Goal: Transaction & Acquisition: Purchase product/service

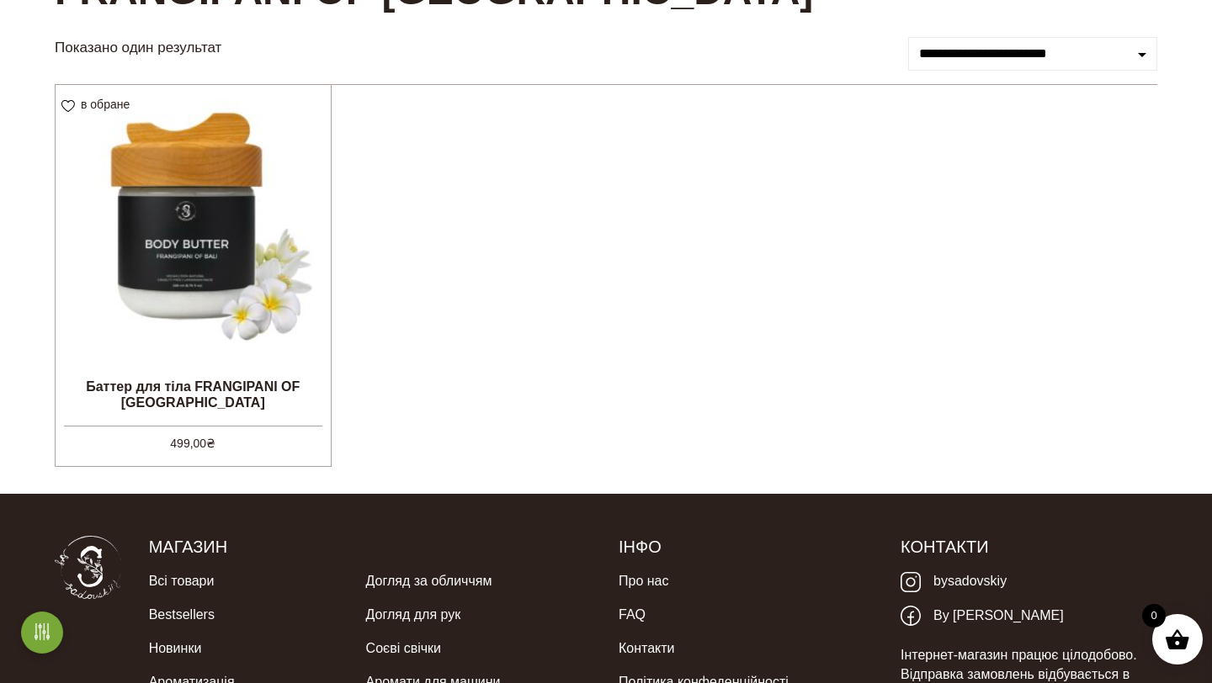
scroll to position [210, 0]
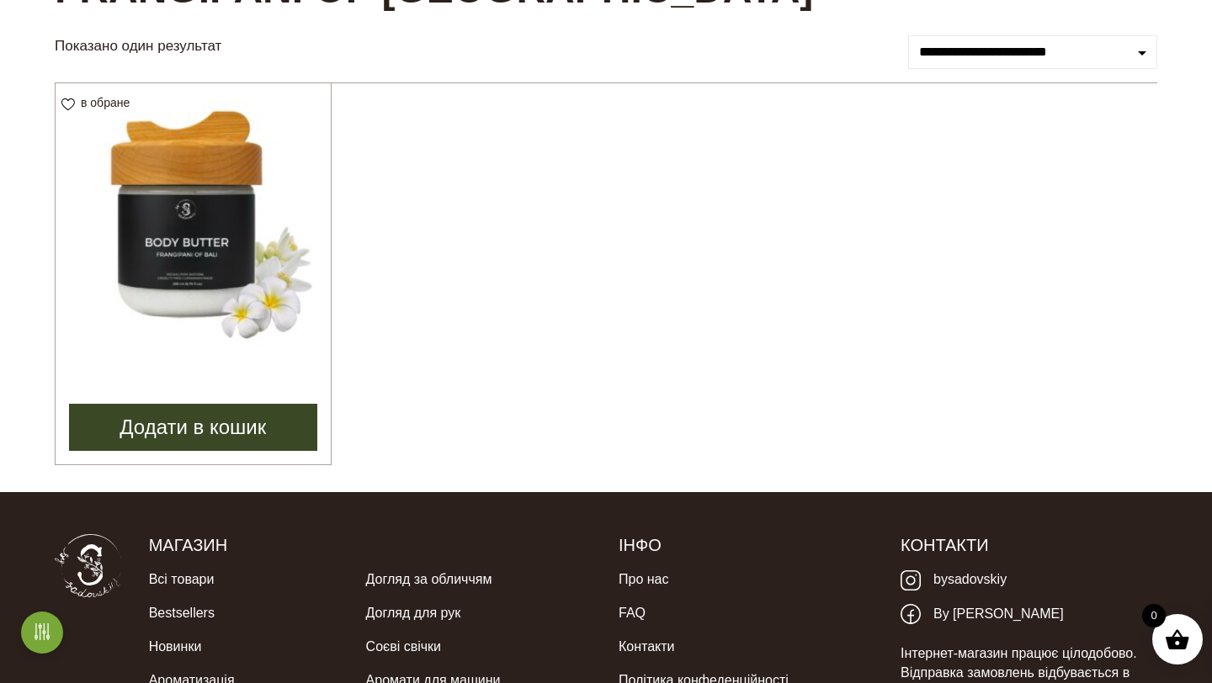
click at [189, 226] on img at bounding box center [193, 220] width 275 height 275
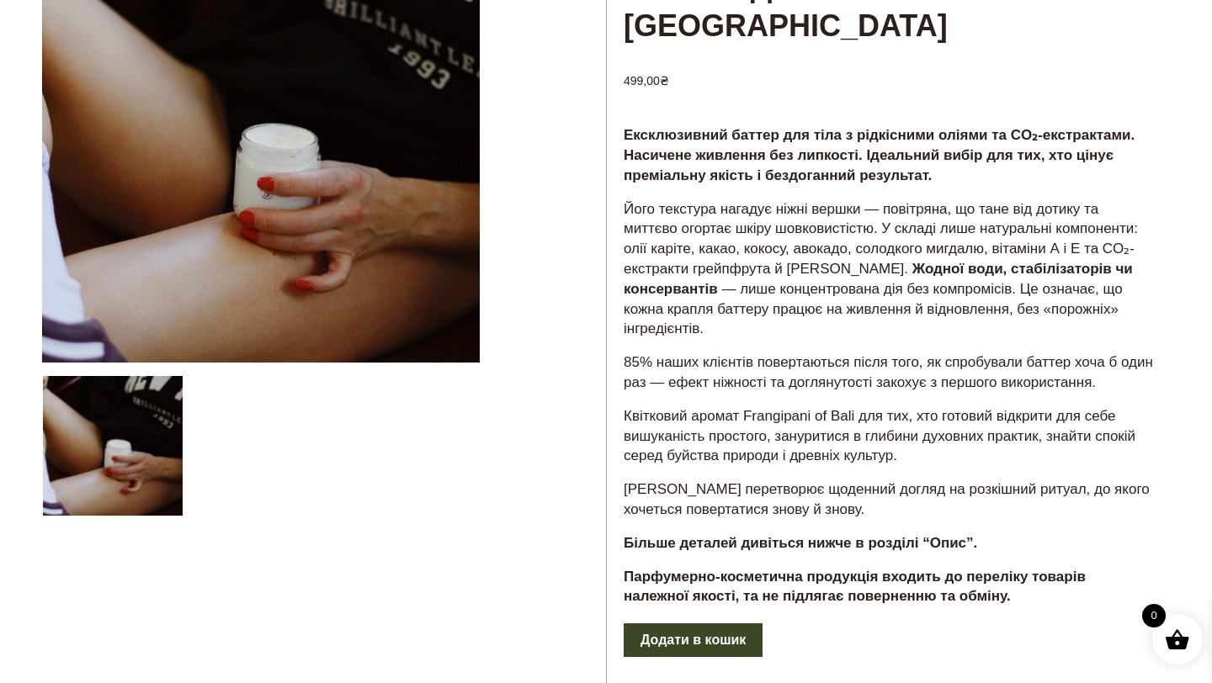
scroll to position [205, 0]
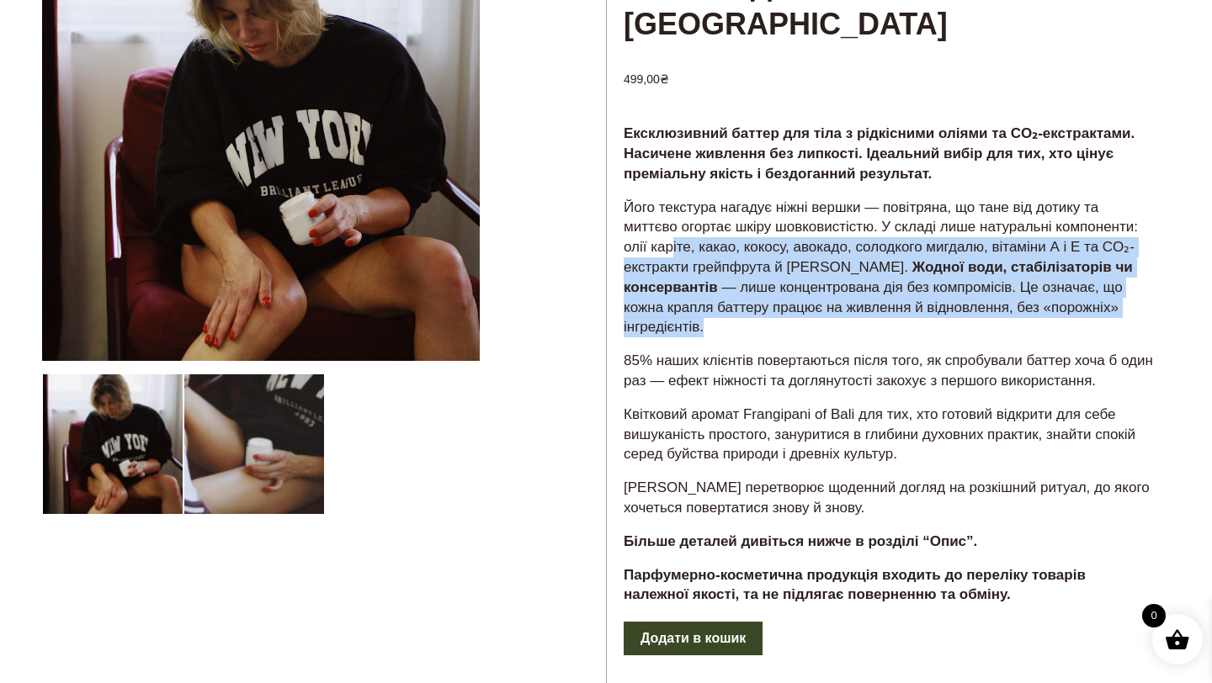
drag, startPoint x: 672, startPoint y: 249, endPoint x: 825, endPoint y: 321, distance: 169.1
click at [825, 321] on p "Його текстура нагадує ніжні вершки — повітряна, що тане від дотику та миттєво о…" at bounding box center [888, 268] width 529 height 141
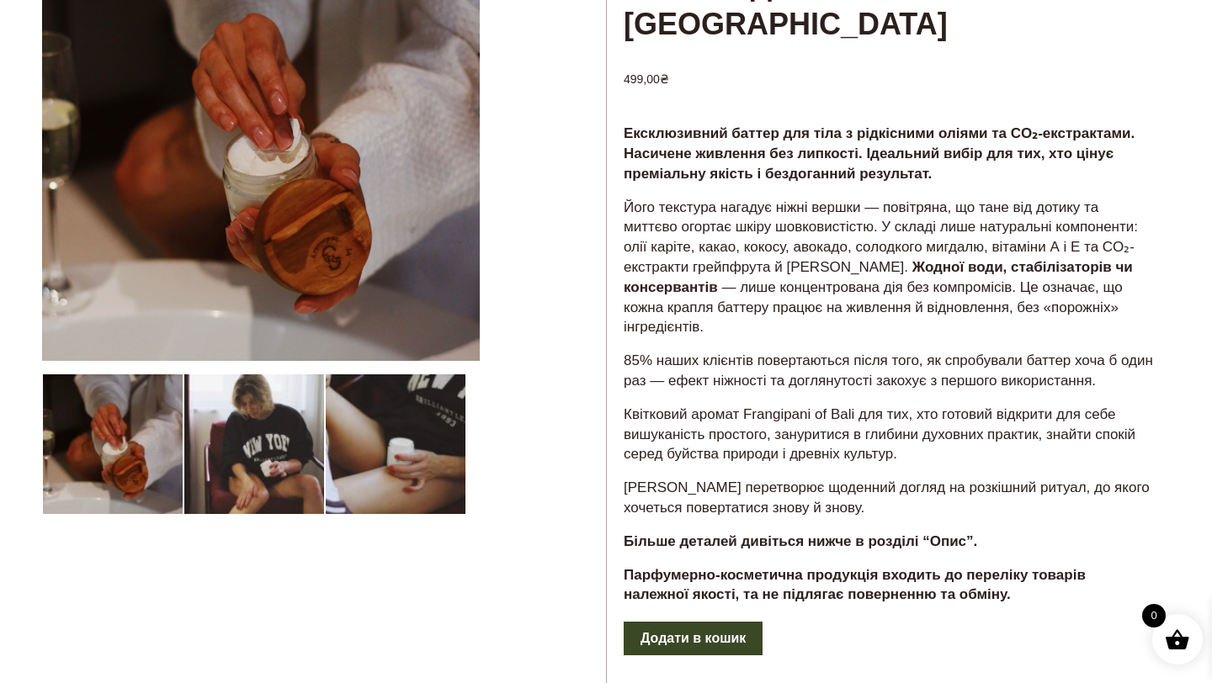
click at [670, 353] on p "85% наших клієнтів повертаються після того, як спробували баттер хоча б один ра…" at bounding box center [888, 371] width 529 height 40
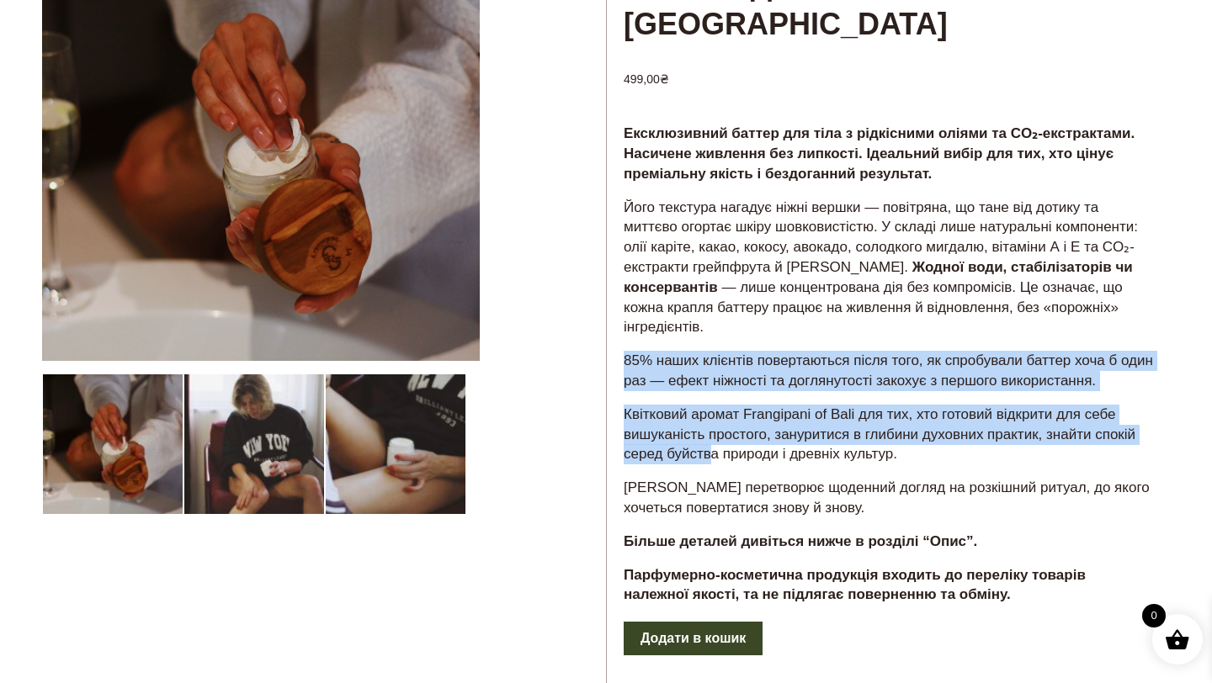
drag, startPoint x: 625, startPoint y: 355, endPoint x: 714, endPoint y: 463, distance: 139.9
click at [715, 462] on div "Ексклюзивний баттер для тіла з рідкісними оліями та CO₂-екстрактами. Насичене ж…" at bounding box center [888, 371] width 563 height 498
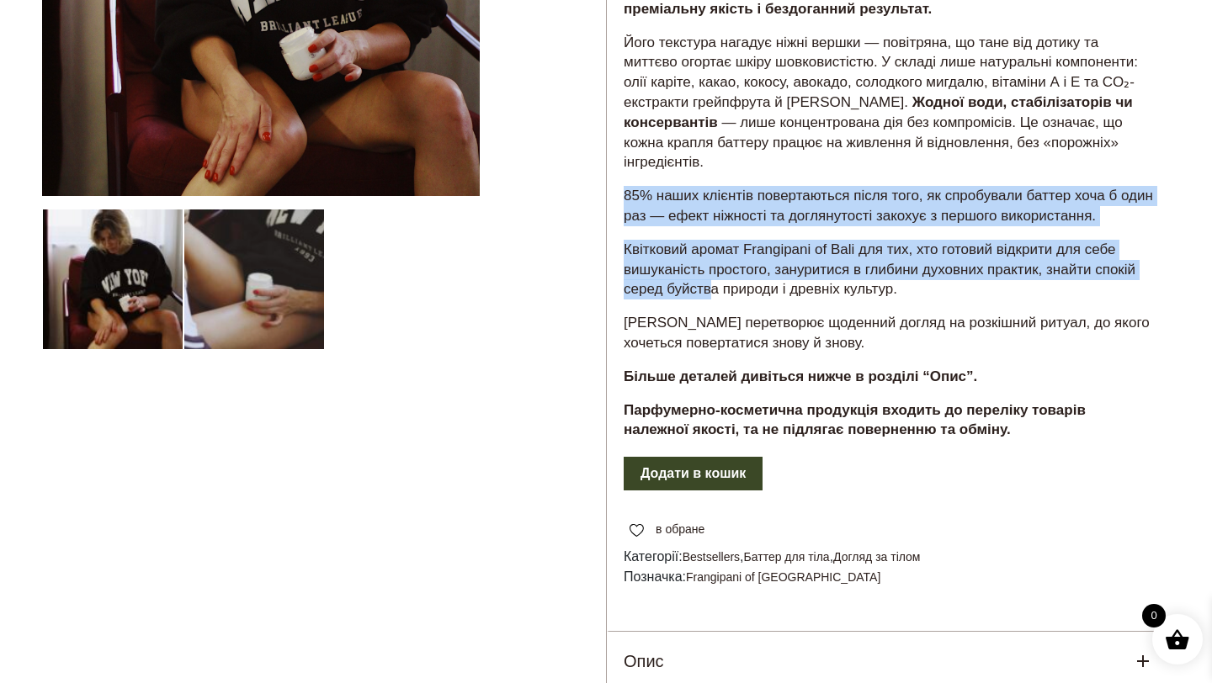
scroll to position [381, 0]
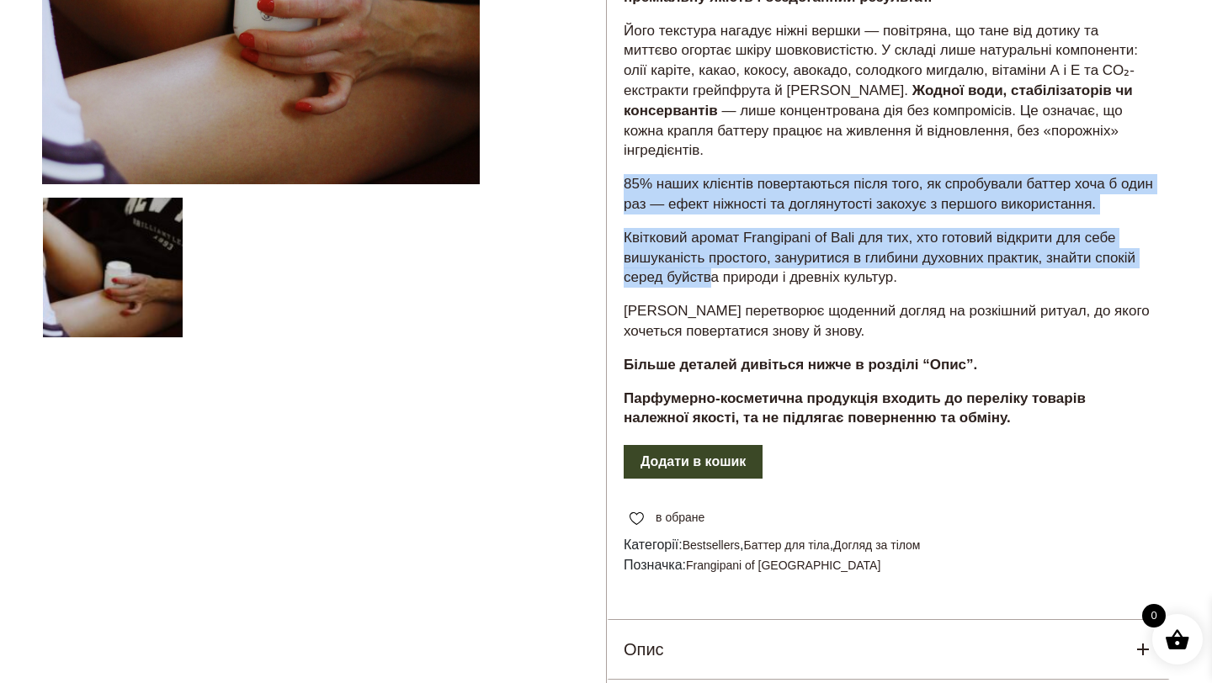
click at [716, 461] on button "Додати в кошик" at bounding box center [693, 462] width 139 height 34
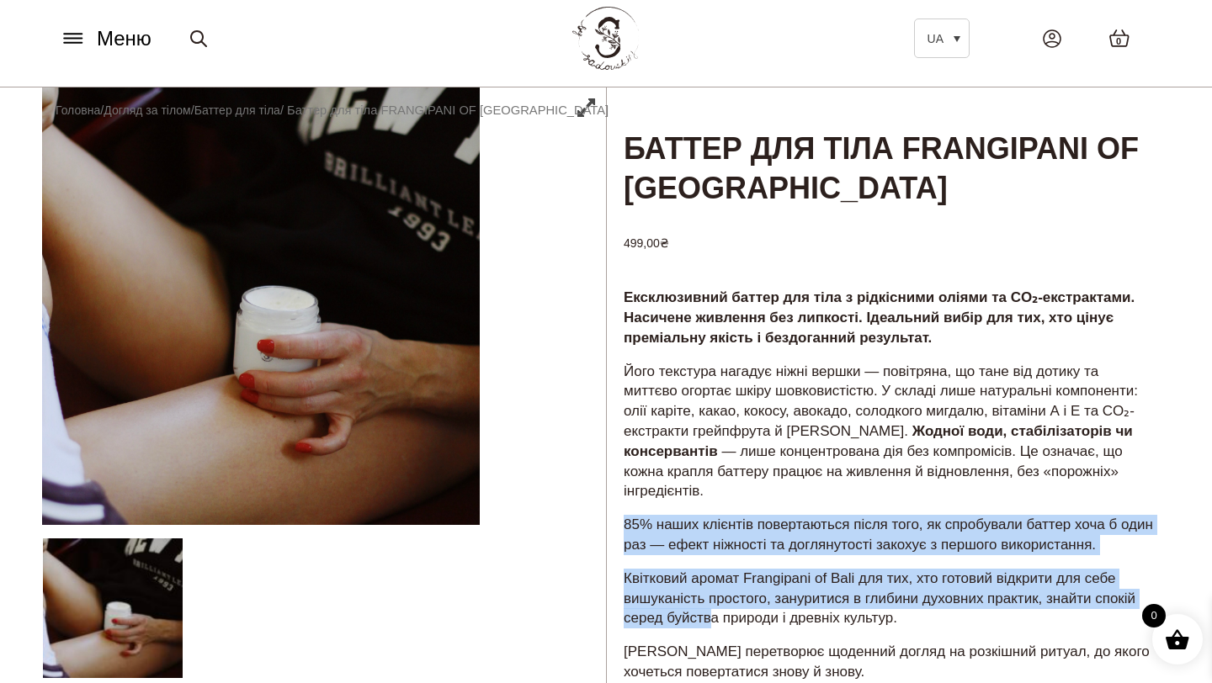
scroll to position [0, 0]
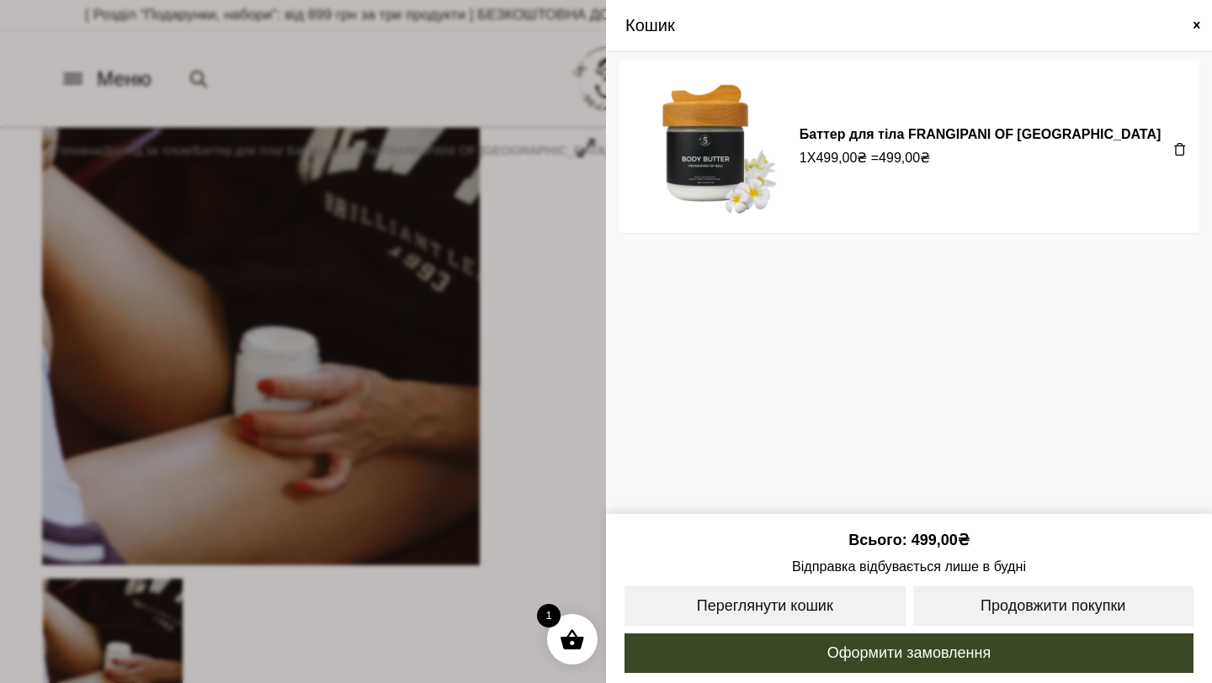
click at [0, 98] on span at bounding box center [606, 341] width 1212 height 683
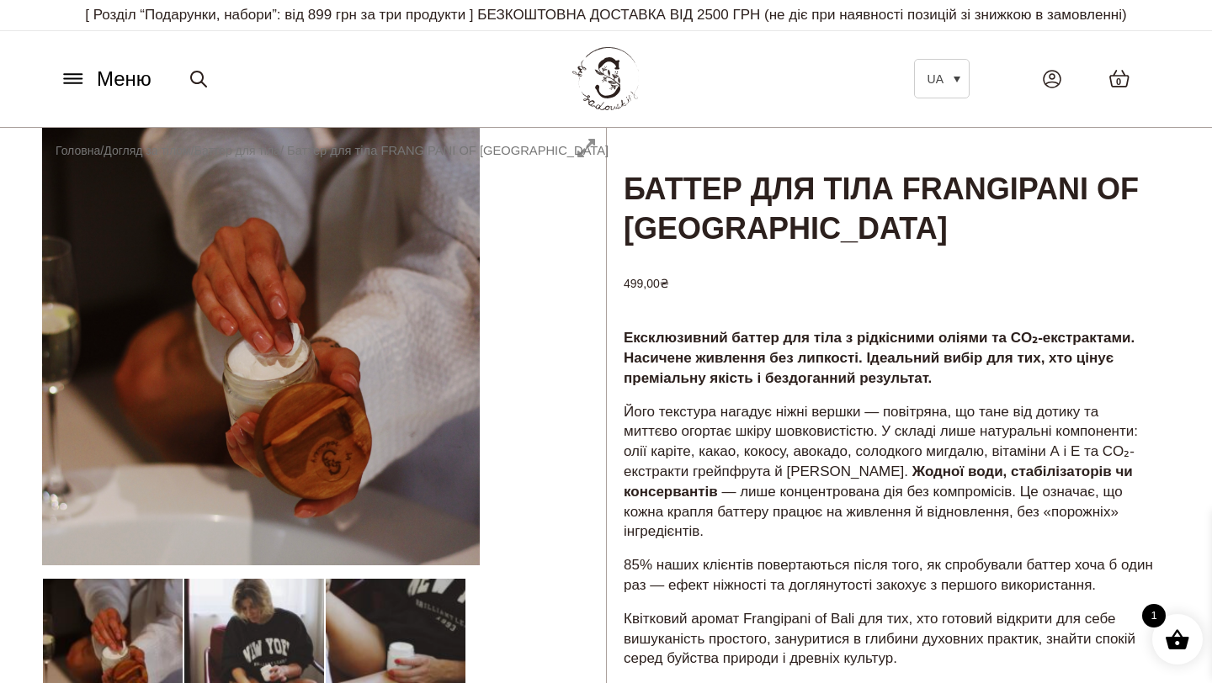
click at [66, 83] on icon at bounding box center [73, 83] width 18 height 0
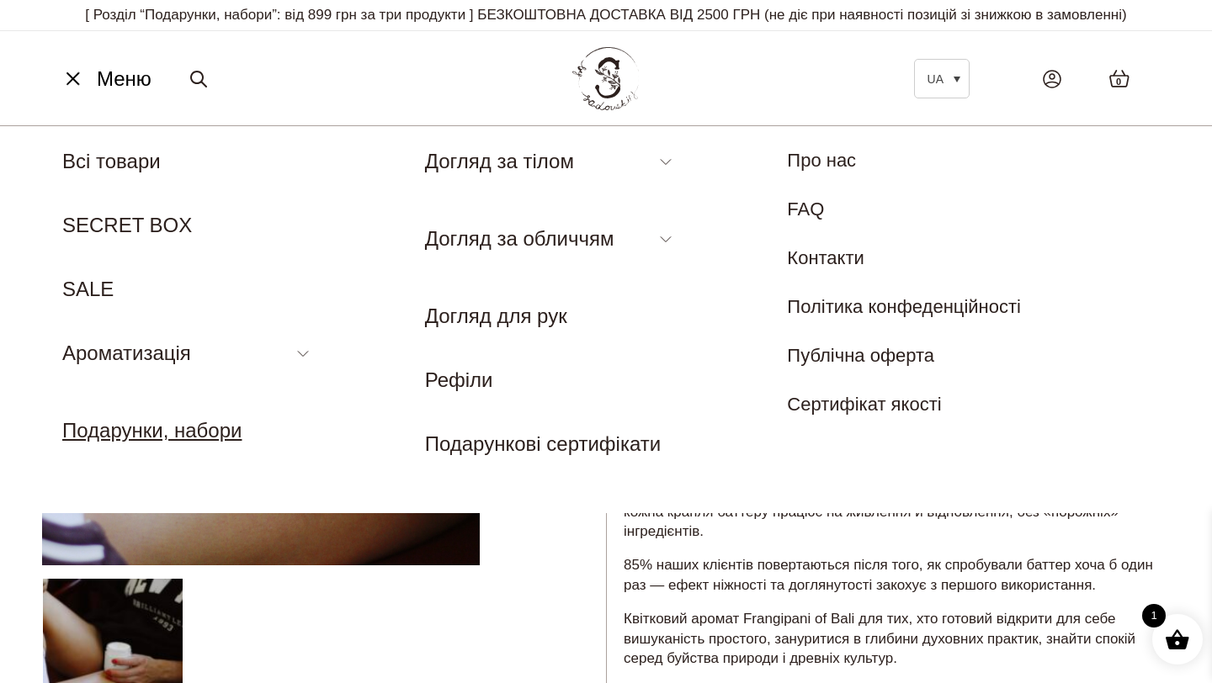
click at [141, 428] on link "Подарунки, набори" at bounding box center [151, 430] width 179 height 23
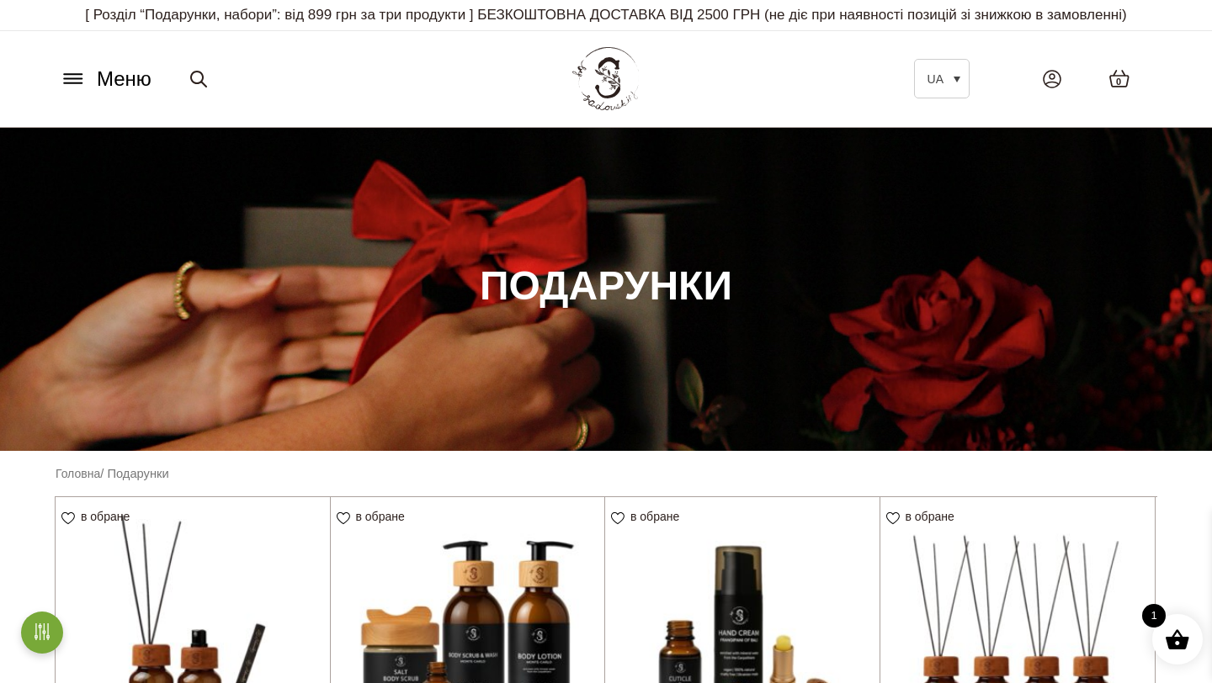
click at [73, 74] on icon at bounding box center [73, 74] width 18 height 0
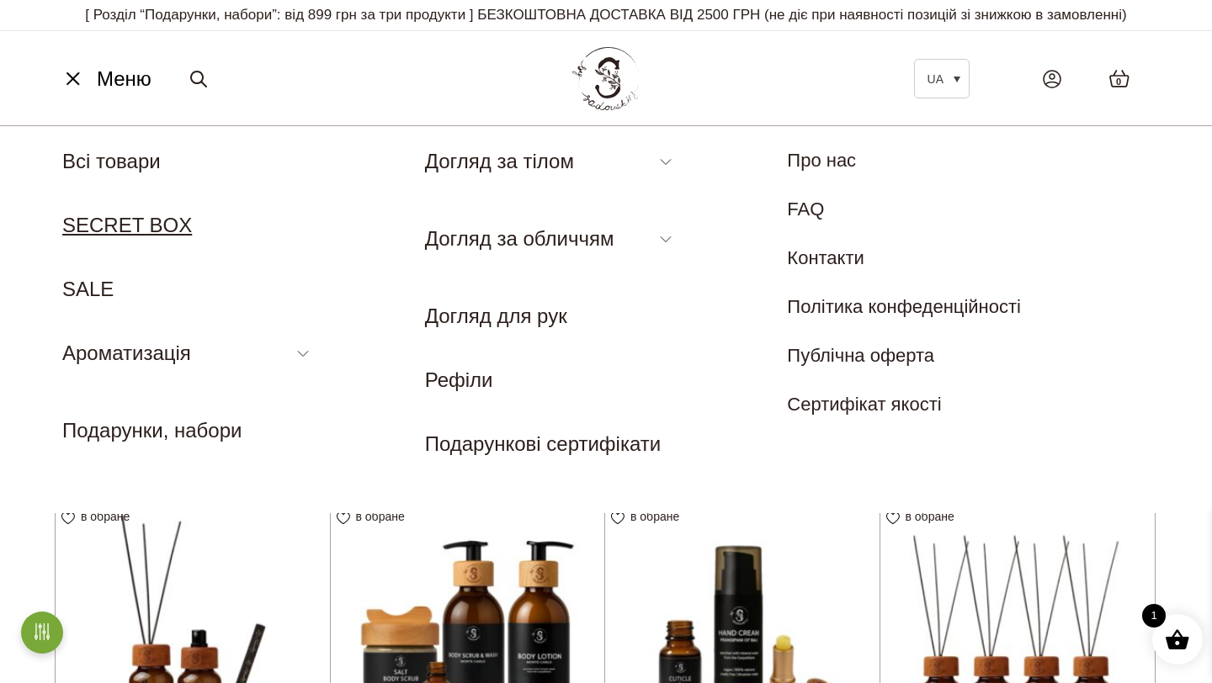
click at [162, 234] on link "SECRET BOX" at bounding box center [127, 225] width 130 height 23
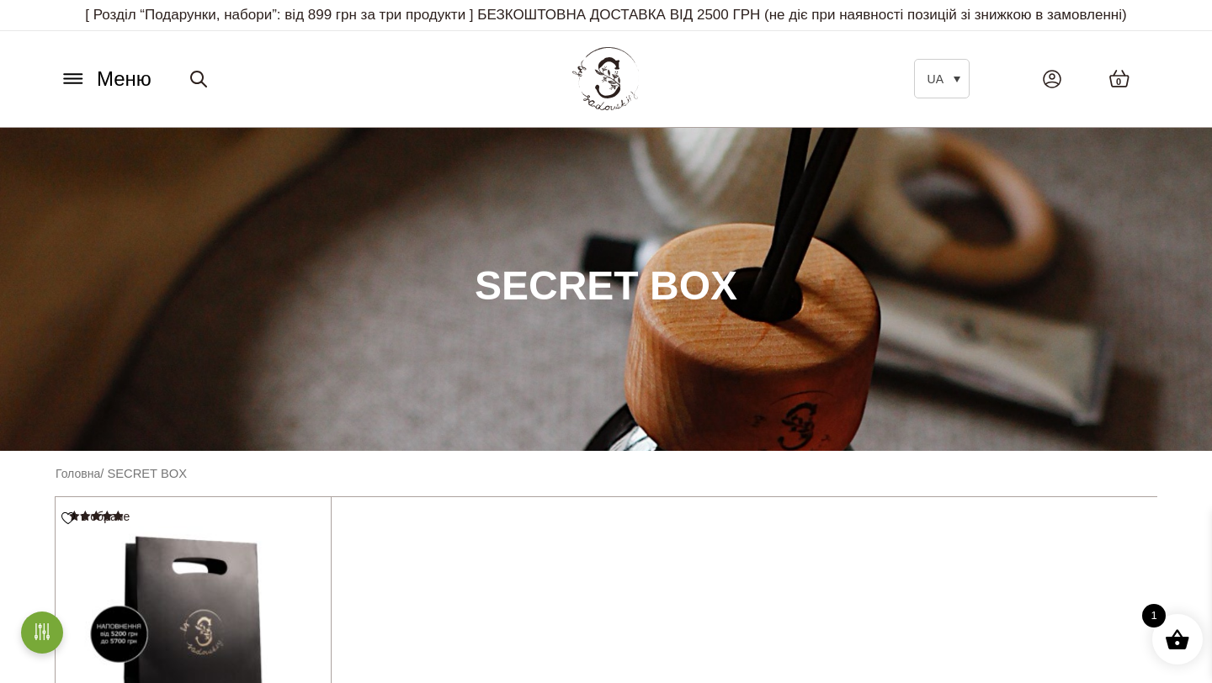
click at [71, 79] on icon at bounding box center [73, 79] width 18 height 0
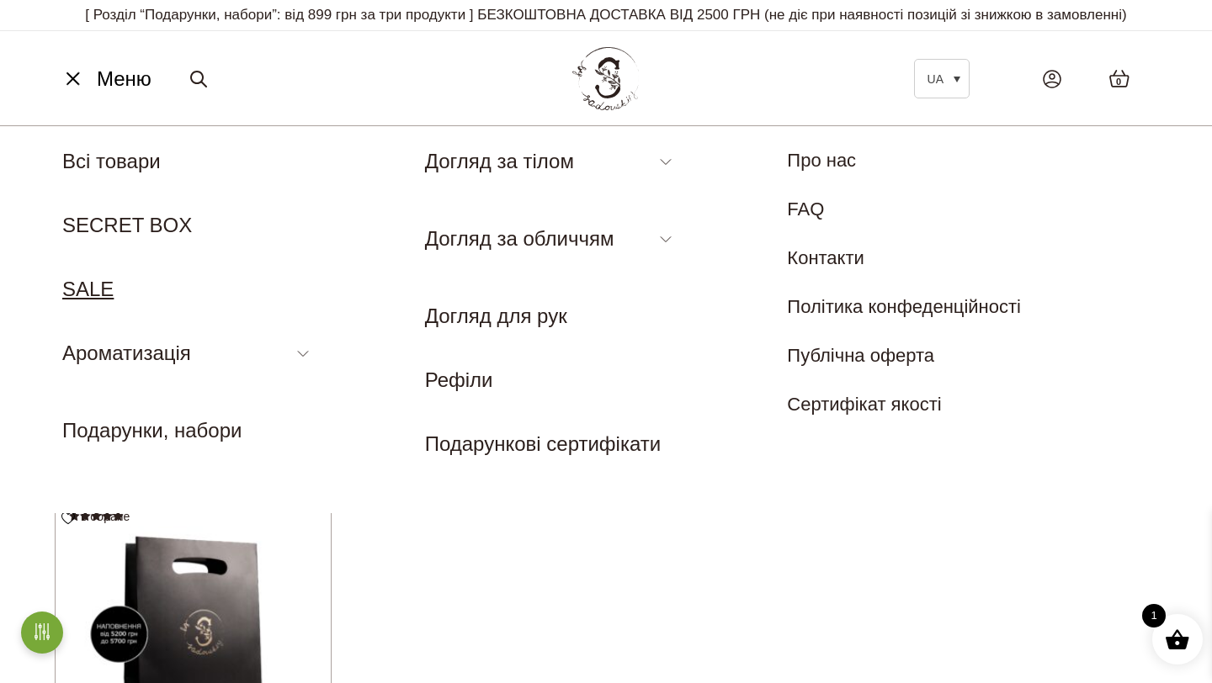
click at [86, 288] on link "SALE" at bounding box center [87, 289] width 51 height 23
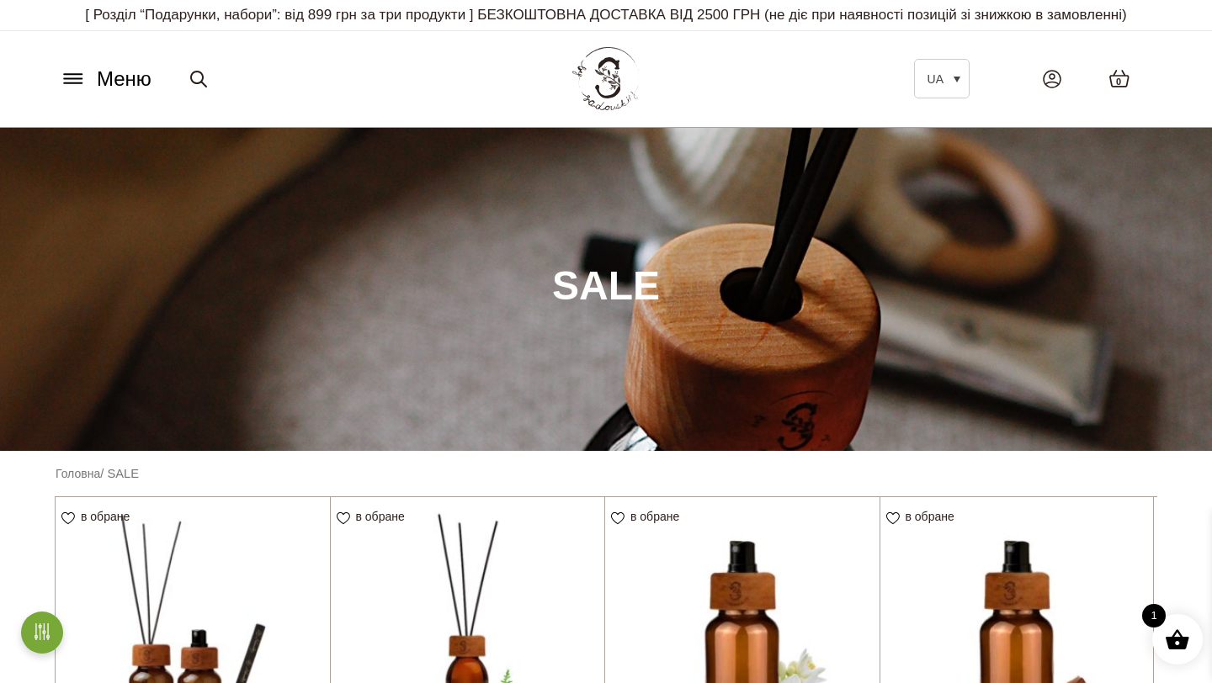
click at [72, 66] on button "Меню" at bounding box center [106, 79] width 102 height 32
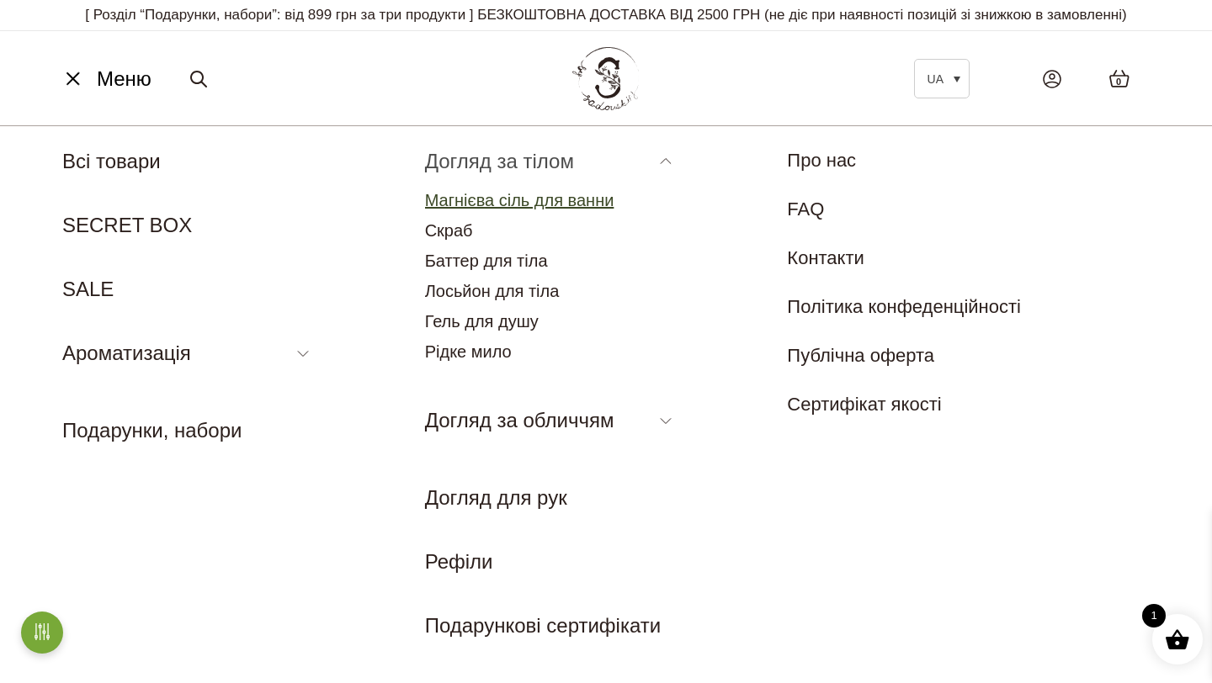
click at [478, 199] on link "Магнієва сіль для ванни" at bounding box center [519, 200] width 189 height 19
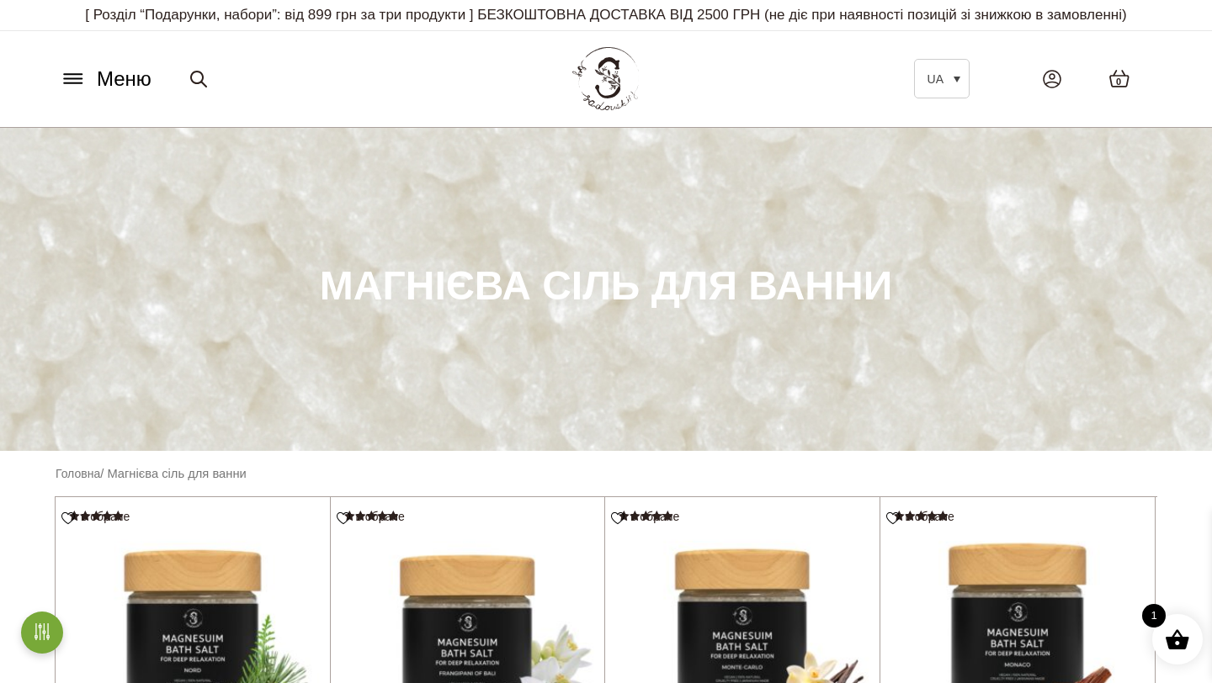
click at [78, 79] on icon at bounding box center [73, 79] width 18 height 0
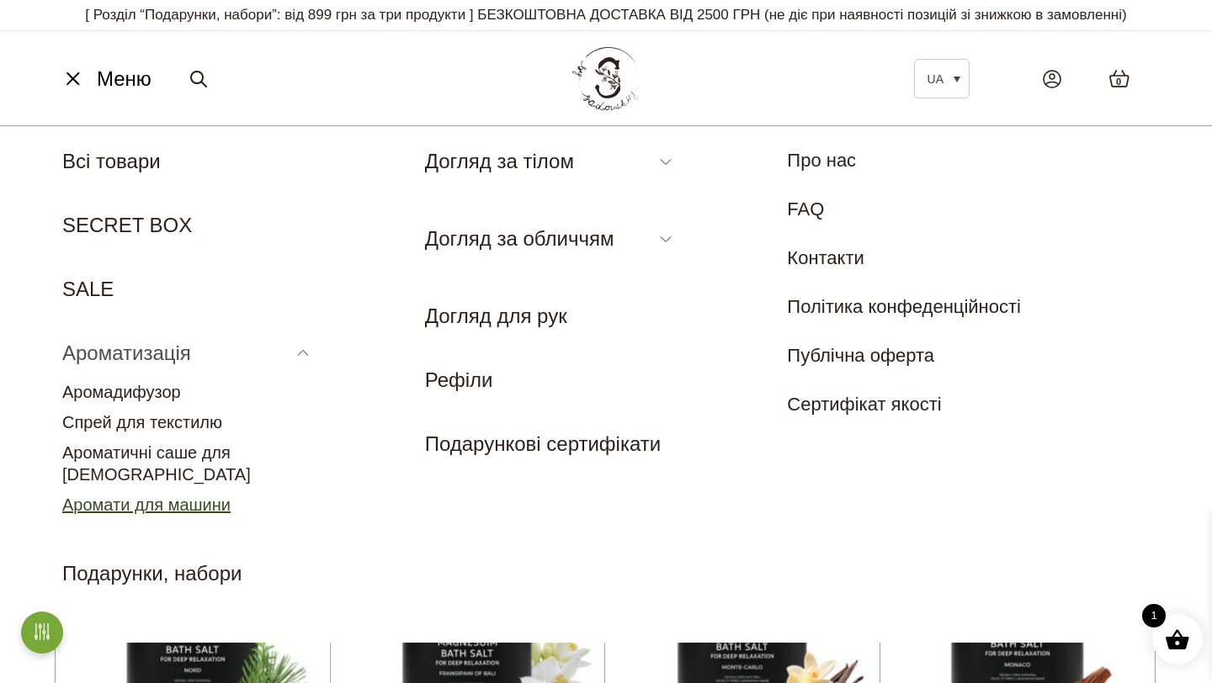
click at [156, 496] on link "Аромати для машини" at bounding box center [146, 505] width 168 height 19
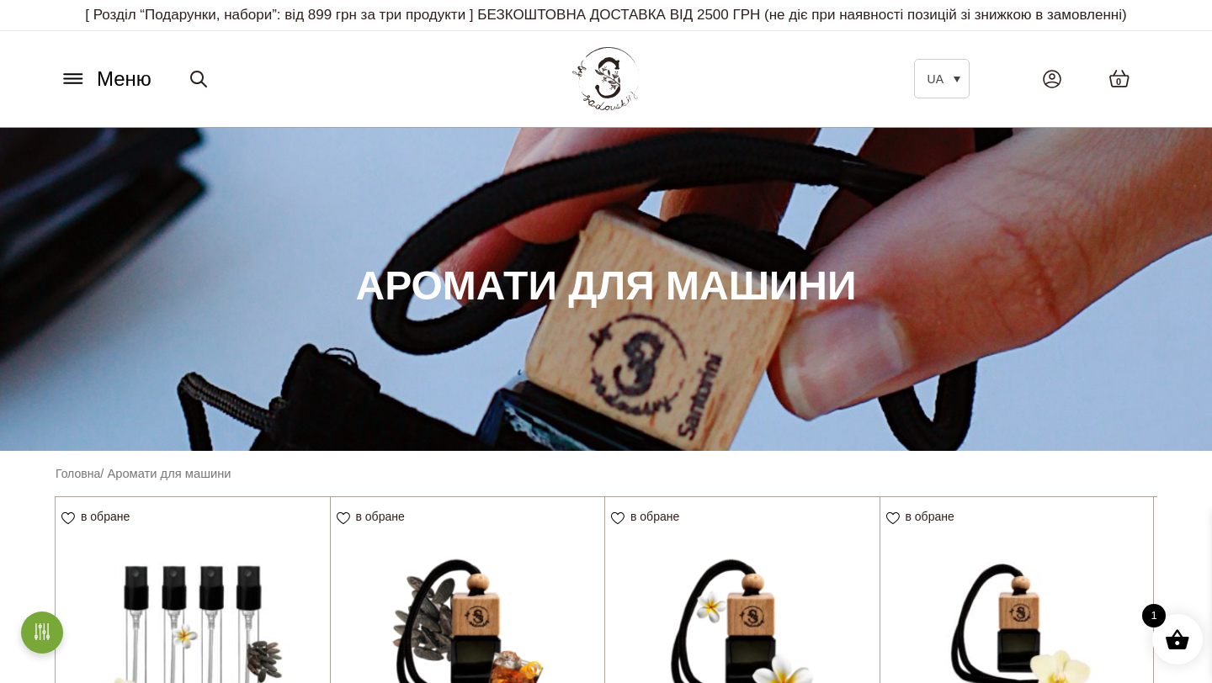
click at [67, 91] on button "Меню" at bounding box center [106, 79] width 102 height 32
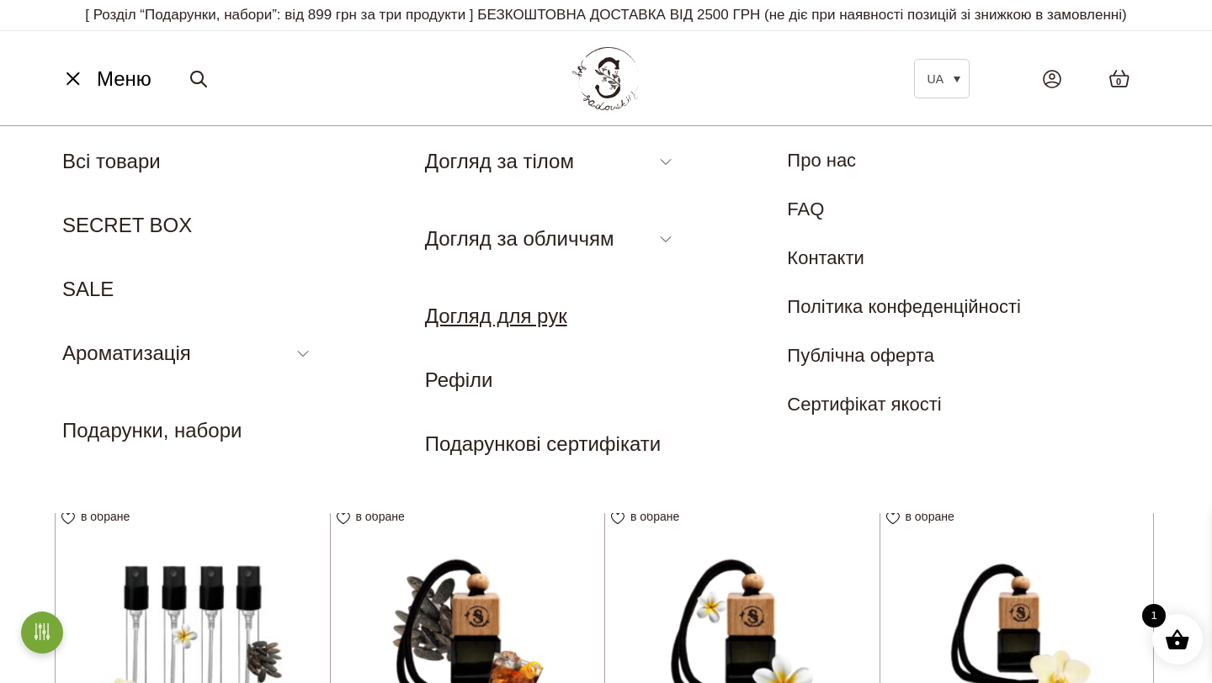
click at [493, 312] on link "Догляд для рук" at bounding box center [496, 316] width 142 height 23
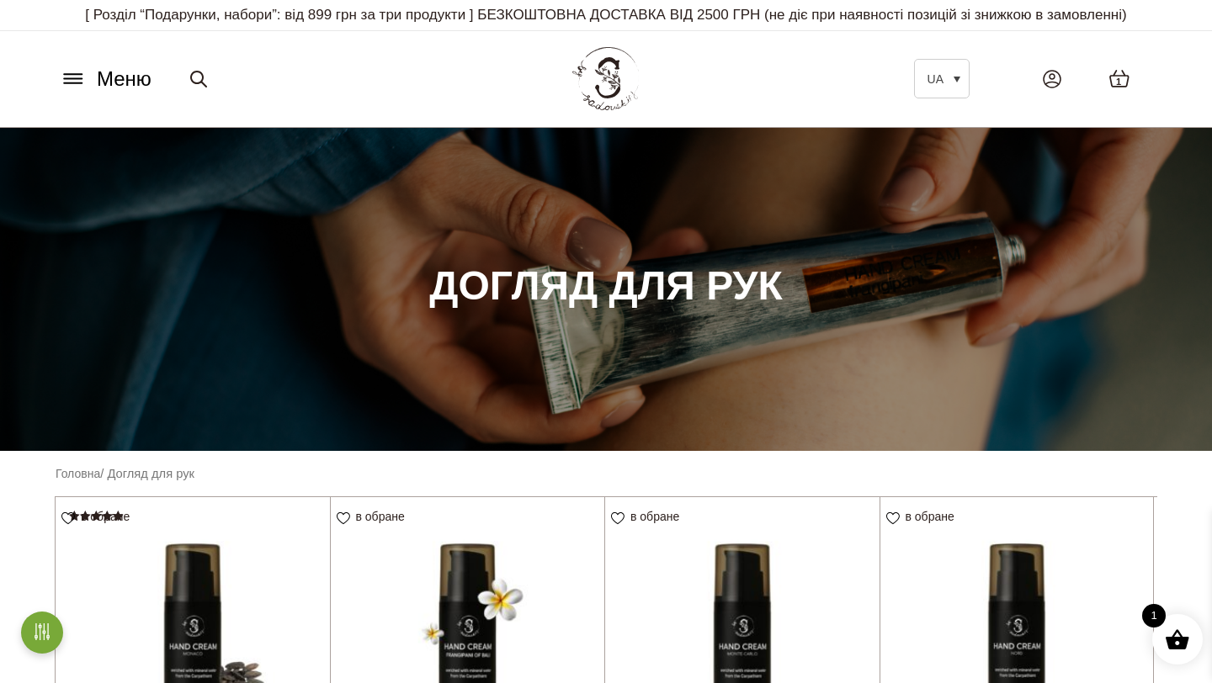
click at [58, 77] on button "Меню" at bounding box center [106, 79] width 102 height 32
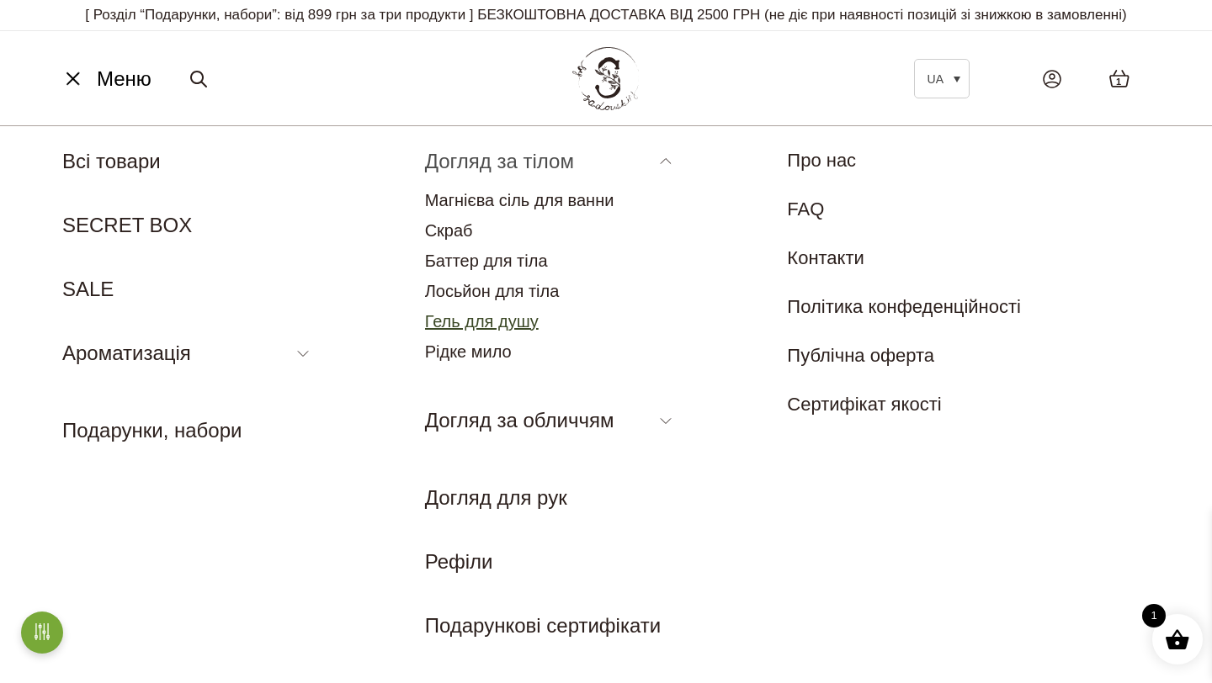
click at [469, 323] on link "Гель для душу" at bounding box center [482, 321] width 114 height 19
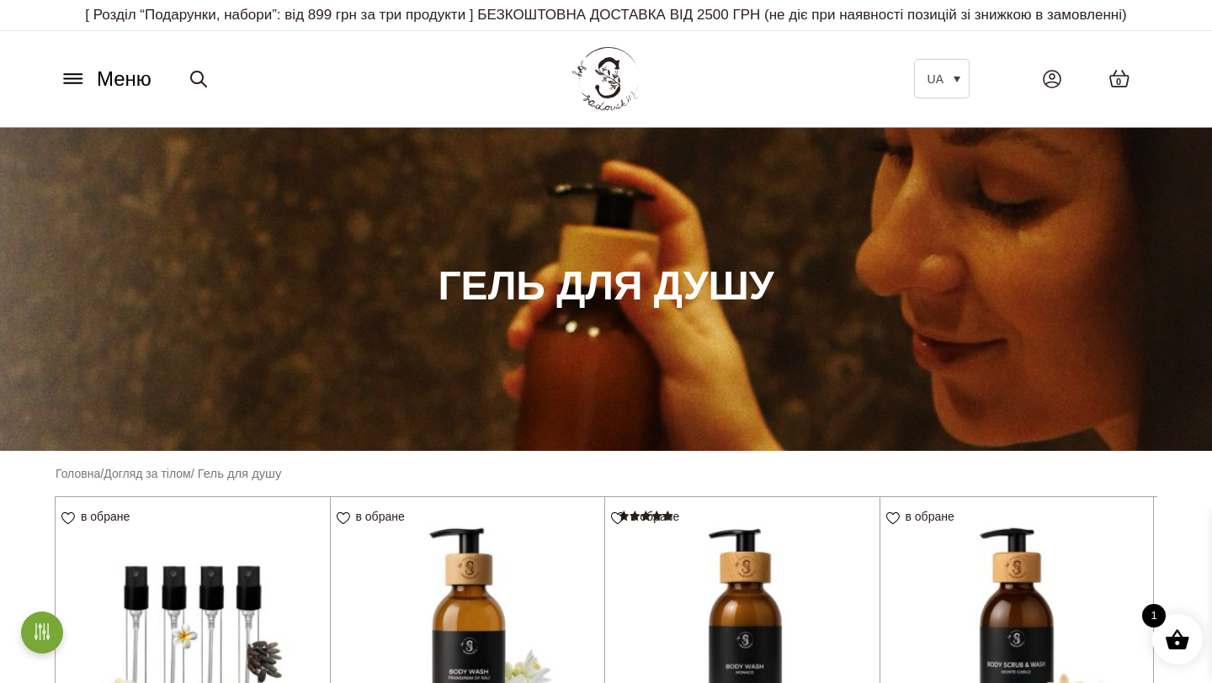
click at [70, 87] on icon at bounding box center [73, 79] width 27 height 18
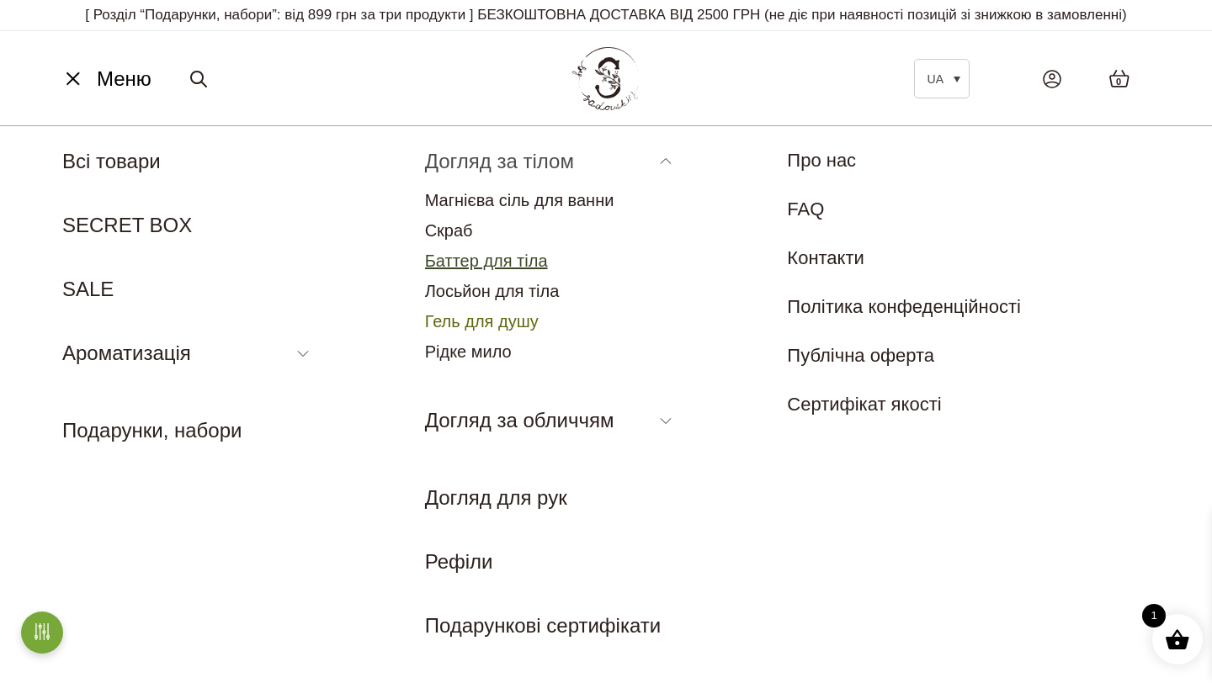
click at [460, 255] on link "Баттер для тіла" at bounding box center [486, 261] width 123 height 19
